Goal: Find specific page/section: Find specific page/section

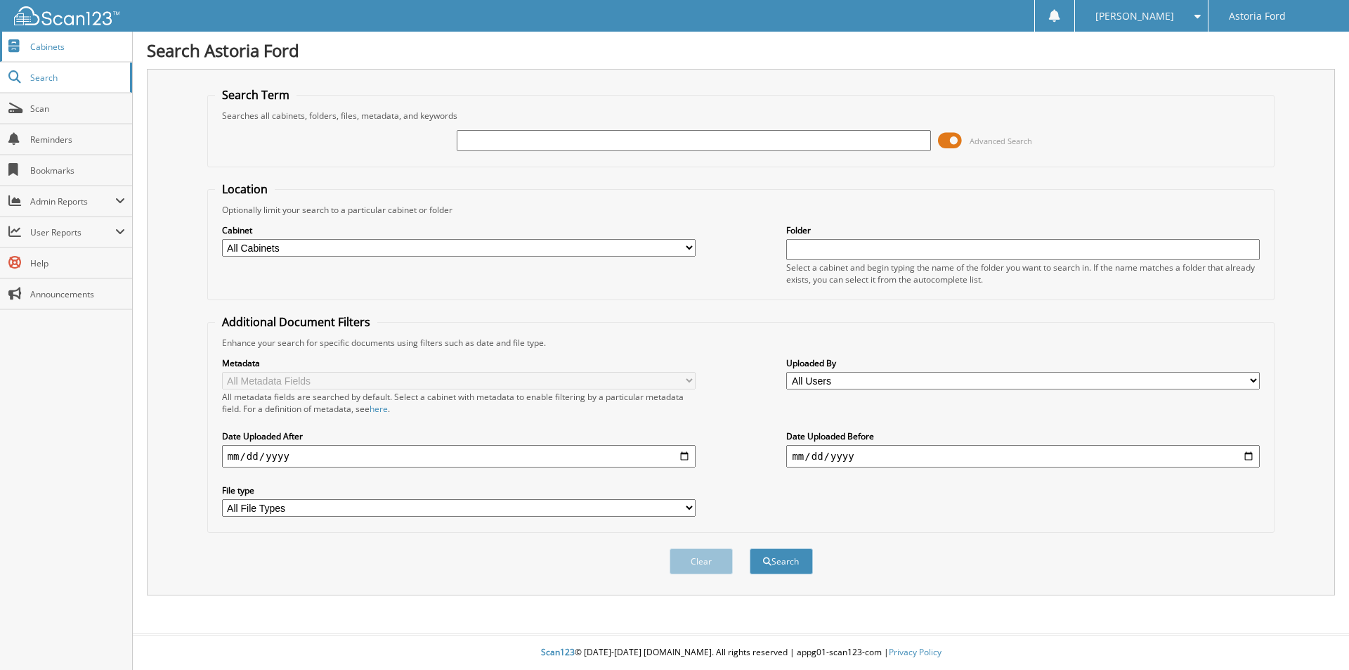
click at [63, 47] on span "Cabinets" at bounding box center [77, 47] width 95 height 12
click at [91, 54] on link "Cabinets" at bounding box center [66, 47] width 132 height 30
